Goal: Communication & Community: Share content

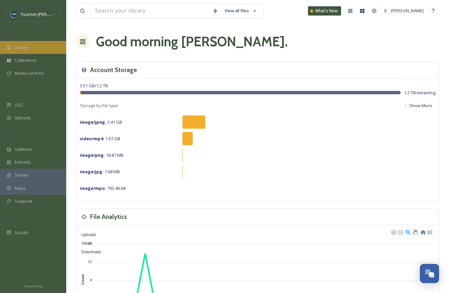
click at [27, 46] on span "Library" at bounding box center [21, 47] width 13 height 6
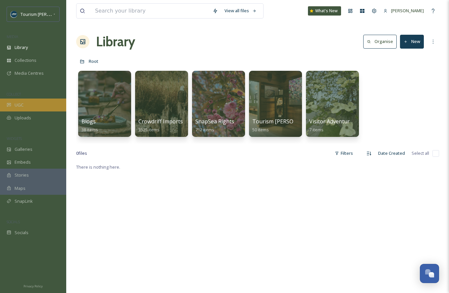
click at [24, 106] on div "UGC" at bounding box center [33, 105] width 66 height 13
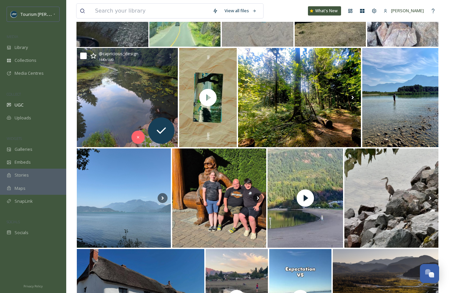
scroll to position [161, 0]
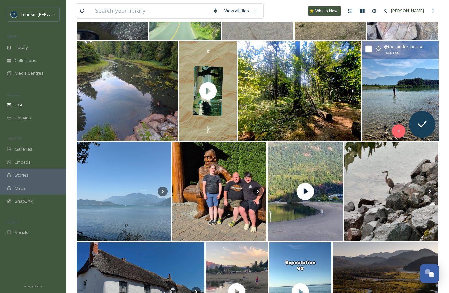
click at [384, 103] on img at bounding box center [400, 91] width 77 height 100
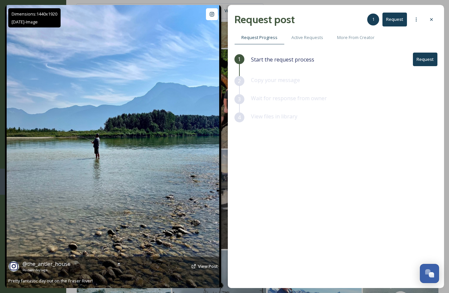
scroll to position [262, 0]
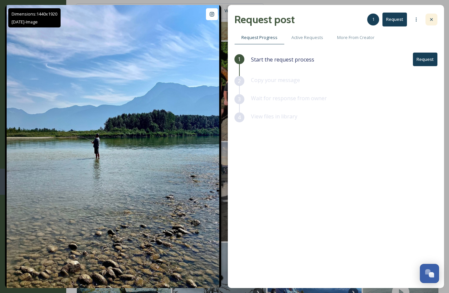
click at [434, 19] on div at bounding box center [431, 20] width 12 height 12
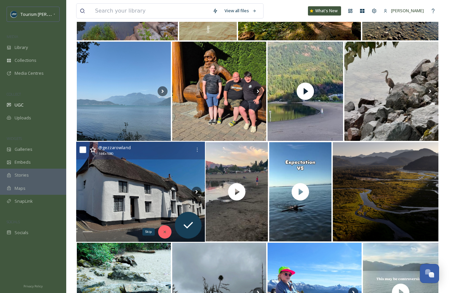
click at [163, 232] on icon at bounding box center [164, 232] width 5 height 5
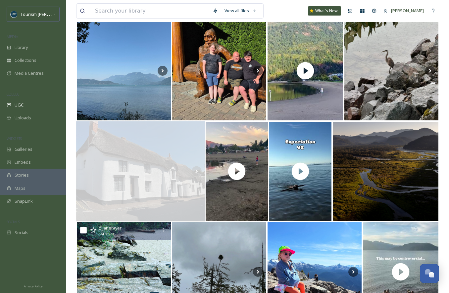
scroll to position [283, 0]
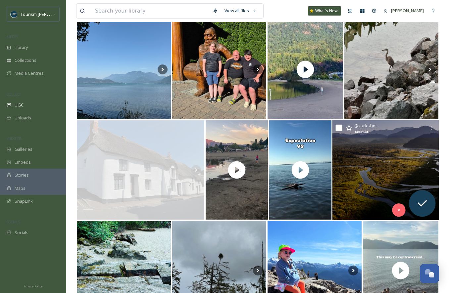
click at [363, 190] on img at bounding box center [385, 170] width 107 height 100
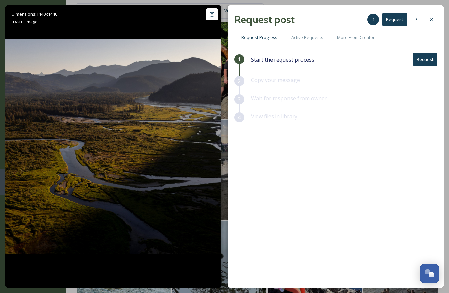
click at [425, 59] on button "Request" at bounding box center [424, 60] width 24 height 14
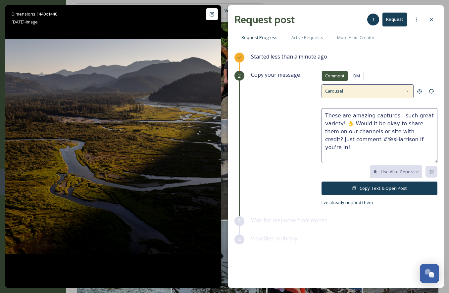
click at [407, 91] on icon at bounding box center [406, 91] width 5 height 5
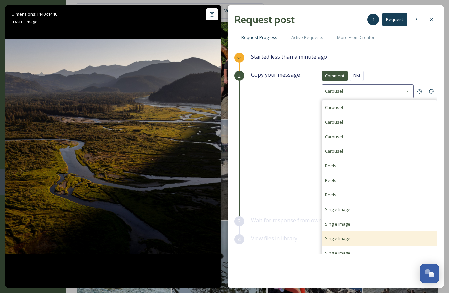
click at [351, 240] on div "Single Image" at bounding box center [379, 238] width 115 height 15
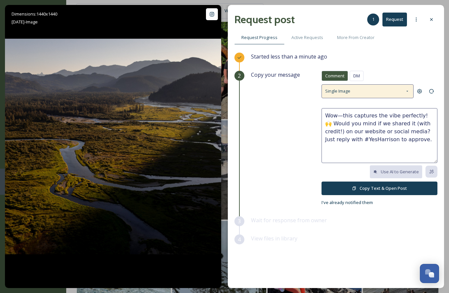
click at [407, 91] on icon at bounding box center [406, 91] width 5 height 5
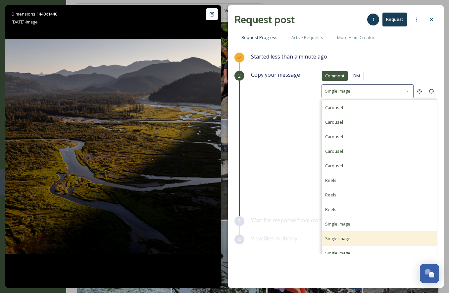
click at [351, 242] on div "Single Image" at bounding box center [379, 238] width 115 height 15
type textarea "Love this shot! Is it alright if we share your photo on our social channels or …"
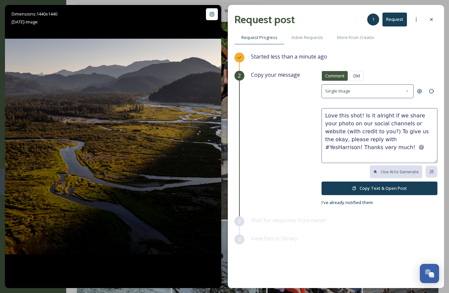
click at [356, 187] on icon at bounding box center [354, 188] width 4 height 4
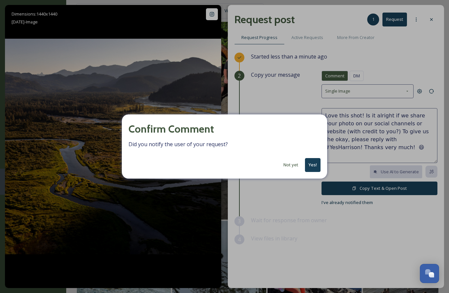
click at [313, 165] on button "Yes!" at bounding box center [313, 165] width 16 height 14
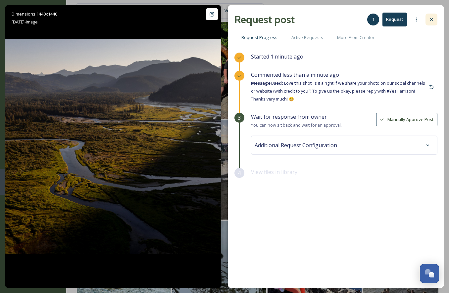
click at [430, 19] on icon at bounding box center [430, 19] width 5 height 5
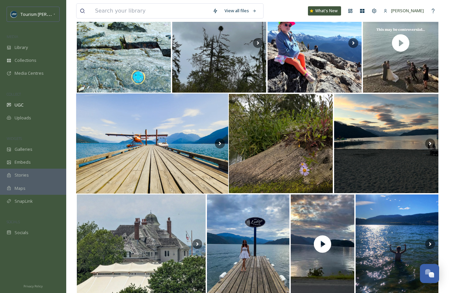
scroll to position [509, 0]
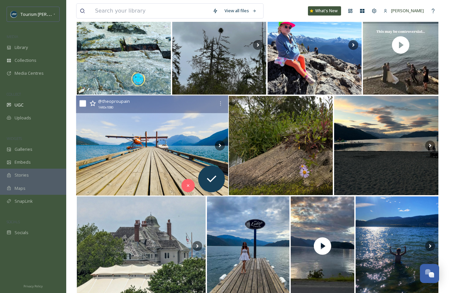
click at [151, 174] on img at bounding box center [152, 146] width 152 height 100
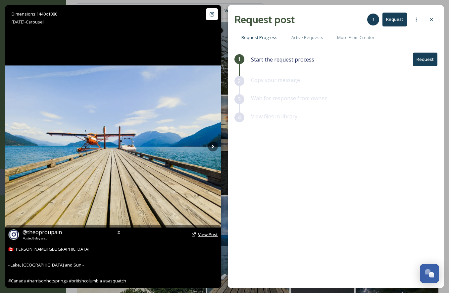
click at [207, 233] on span "View Post" at bounding box center [208, 235] width 20 height 6
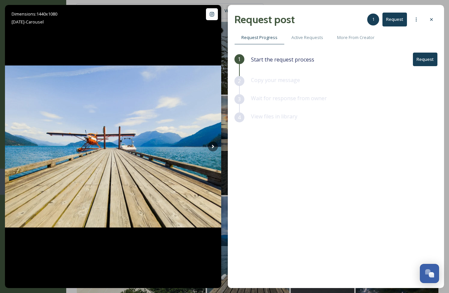
click at [420, 59] on button "Request" at bounding box center [424, 60] width 24 height 14
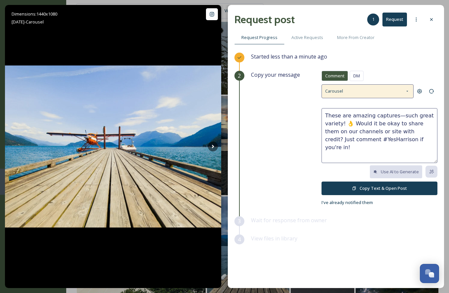
click at [409, 91] on icon at bounding box center [406, 91] width 5 height 5
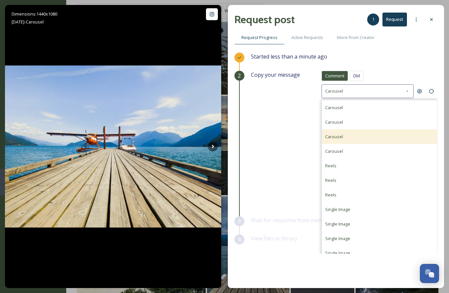
click at [380, 134] on div "Carousel" at bounding box center [379, 136] width 115 height 15
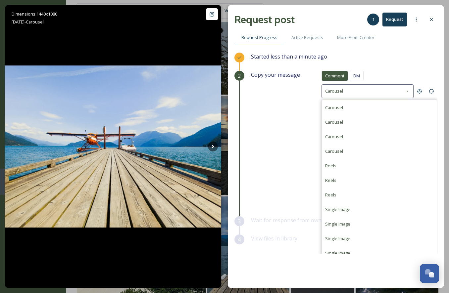
type textarea "What a fantastic set of photos! 📷 Would you mind if we featured them (with cred…"
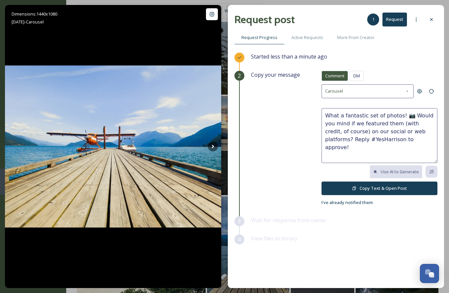
click at [369, 186] on button "Copy Text & Open Post" at bounding box center [379, 189] width 116 height 14
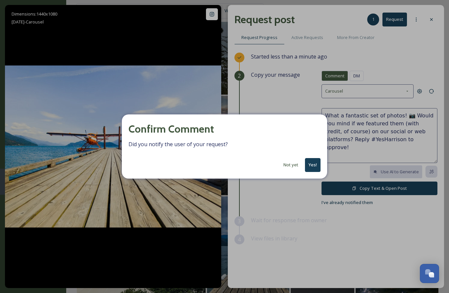
click at [315, 164] on button "Yes!" at bounding box center [313, 165] width 16 height 14
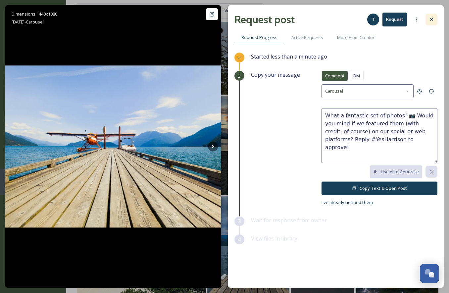
click at [433, 19] on icon at bounding box center [430, 19] width 5 height 5
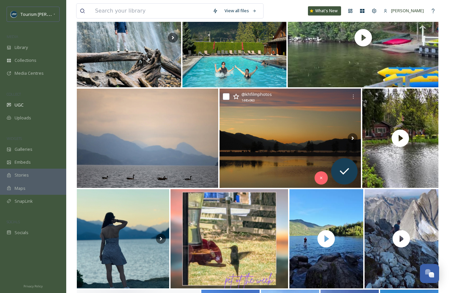
scroll to position [922, 0]
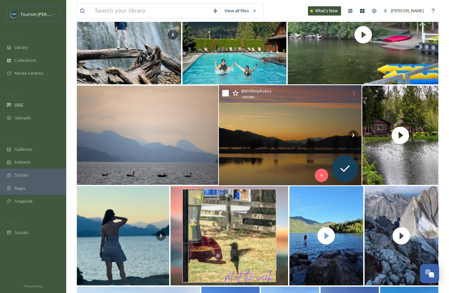
click at [272, 148] on img at bounding box center [290, 135] width 143 height 100
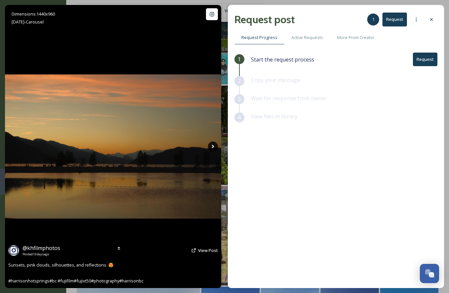
click at [213, 147] on icon at bounding box center [213, 147] width 10 height 10
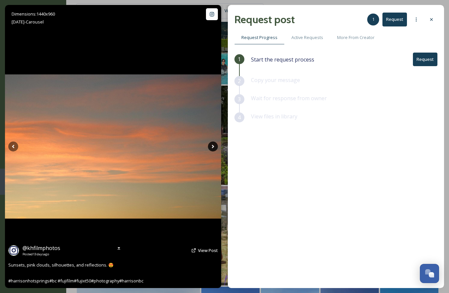
click at [213, 146] on icon at bounding box center [212, 147] width 2 height 4
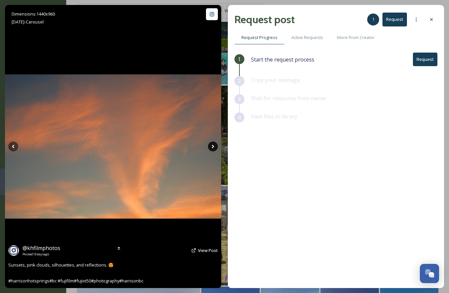
click at [212, 146] on icon at bounding box center [212, 147] width 2 height 4
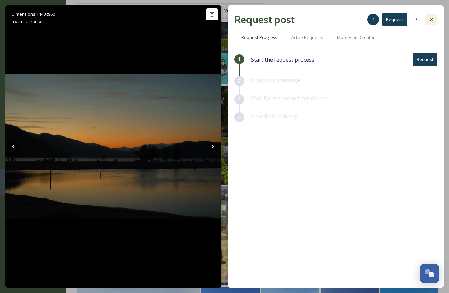
click at [432, 17] on div at bounding box center [431, 20] width 12 height 12
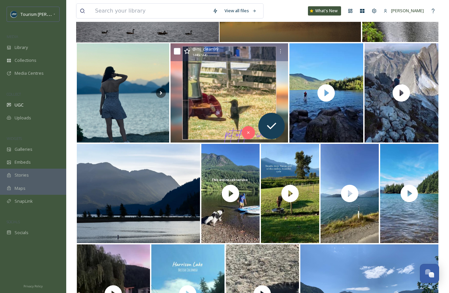
scroll to position [1072, 0]
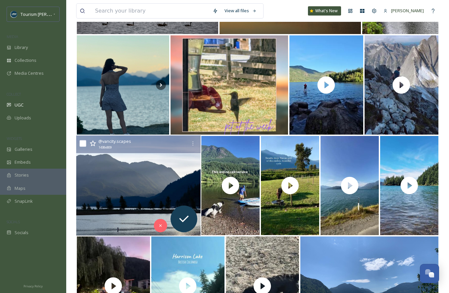
click at [119, 194] on img at bounding box center [138, 186] width 124 height 100
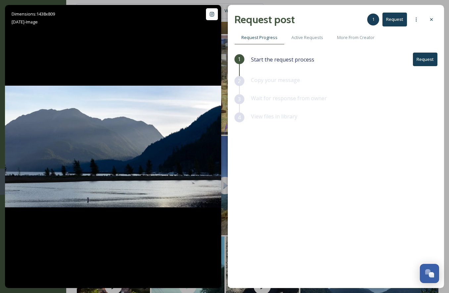
click at [422, 60] on button "Request" at bounding box center [424, 60] width 24 height 14
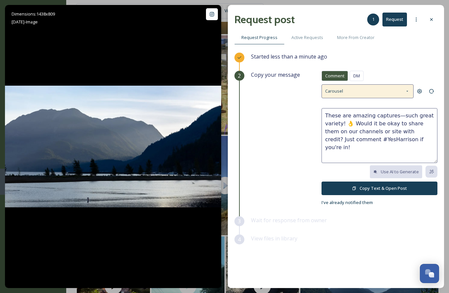
click at [397, 93] on div "Carousel" at bounding box center [367, 91] width 92 height 14
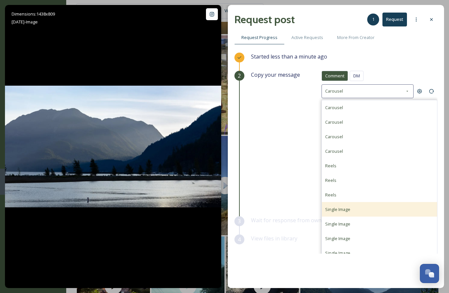
scroll to position [49, 0]
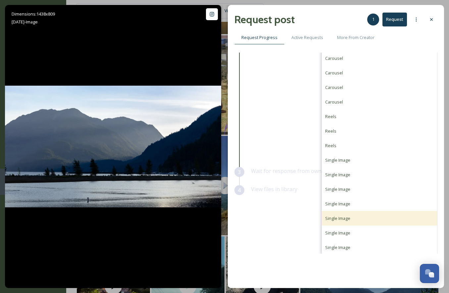
click at [336, 215] on span "Single Image" at bounding box center [337, 218] width 25 height 6
type textarea "Thanks for sharing this beautiful view! 😊Can we reshare it on our social channe…"
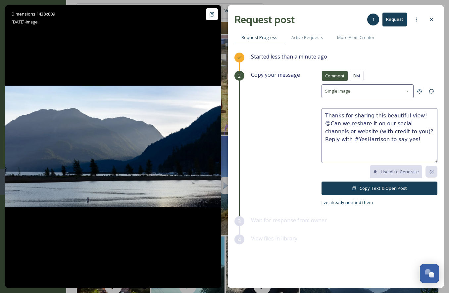
scroll to position [0, 0]
click at [362, 187] on button "Copy Text & Open Post" at bounding box center [379, 189] width 116 height 14
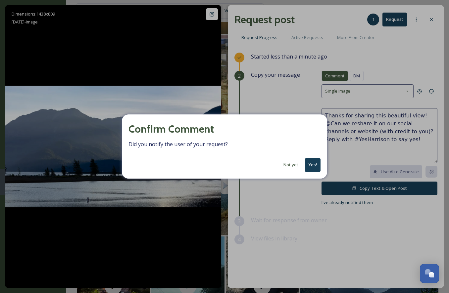
click at [314, 167] on button "Yes!" at bounding box center [313, 165] width 16 height 14
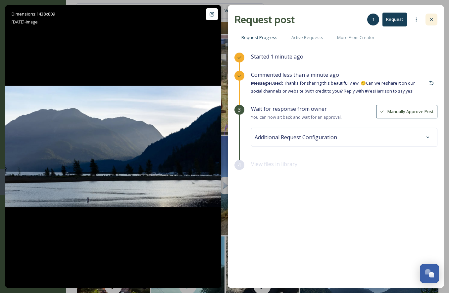
click at [431, 21] on icon at bounding box center [430, 19] width 5 height 5
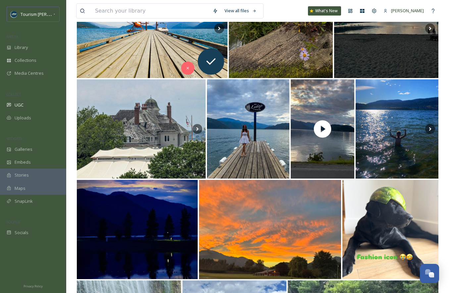
scroll to position [468, 0]
